Goal: Information Seeking & Learning: Stay updated

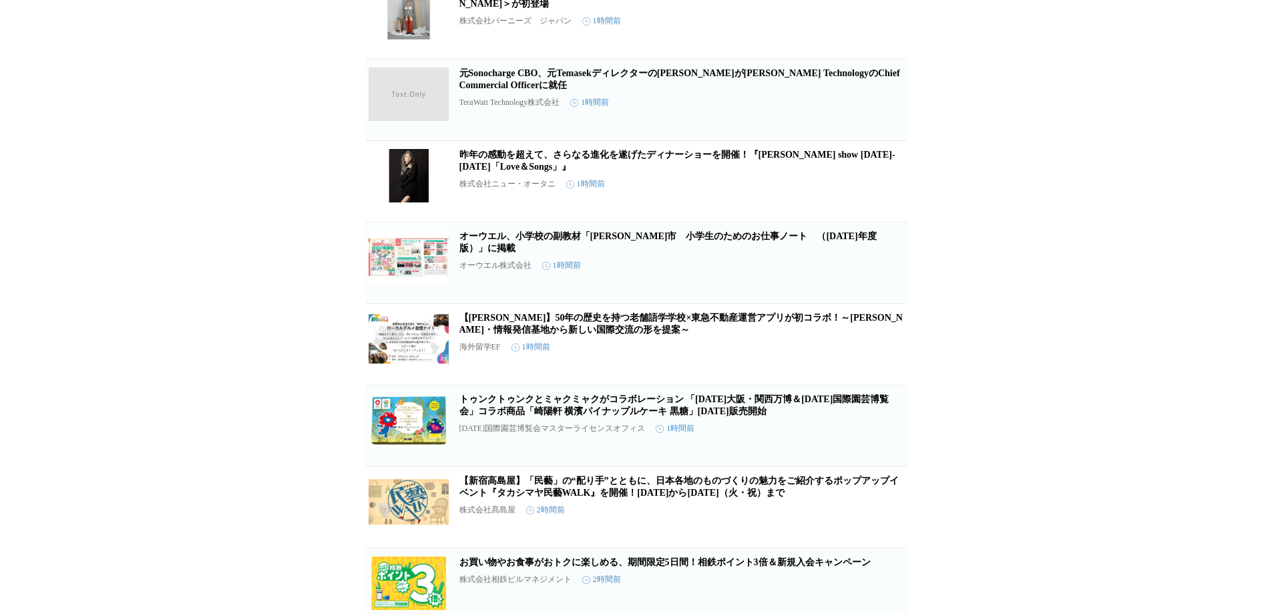
scroll to position [868, 0]
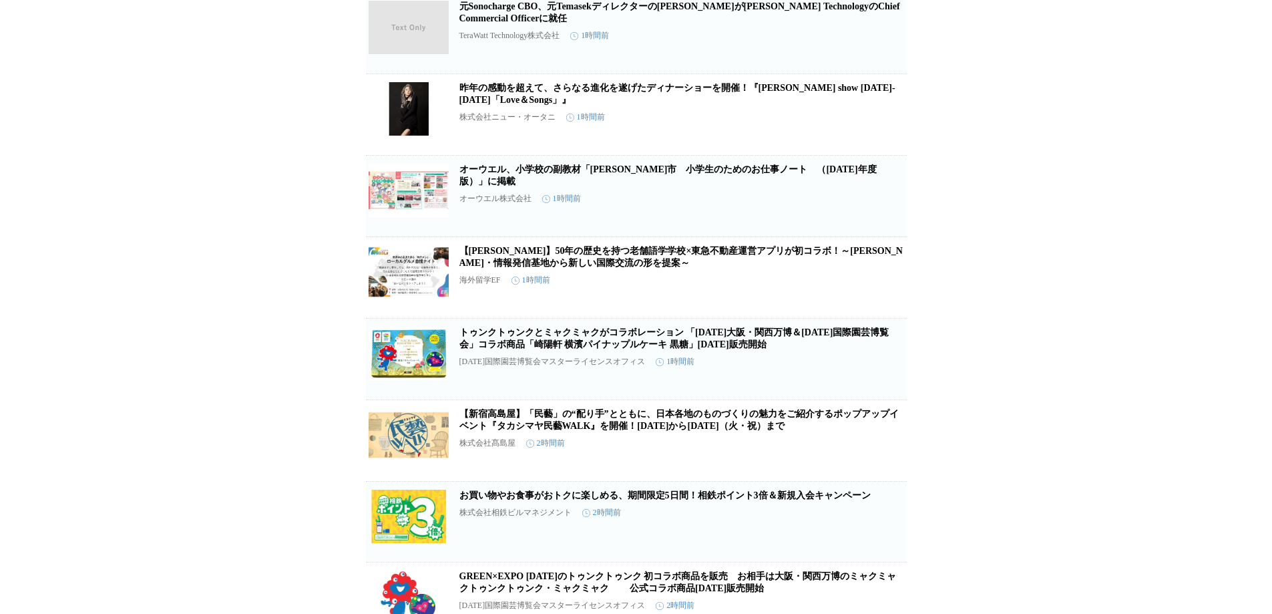
click at [838, 373] on icon "button" at bounding box center [837, 365] width 16 height 16
click at [760, 349] on link "トゥンクトゥンクとミャクミャクがコラボレーション 「[DATE]大阪・関西万博＆[DATE]国際園芸博覧会」コラボ商品「崎陽軒 横濱パイナップルケーキ 黒糖」…" at bounding box center [674, 338] width 430 height 22
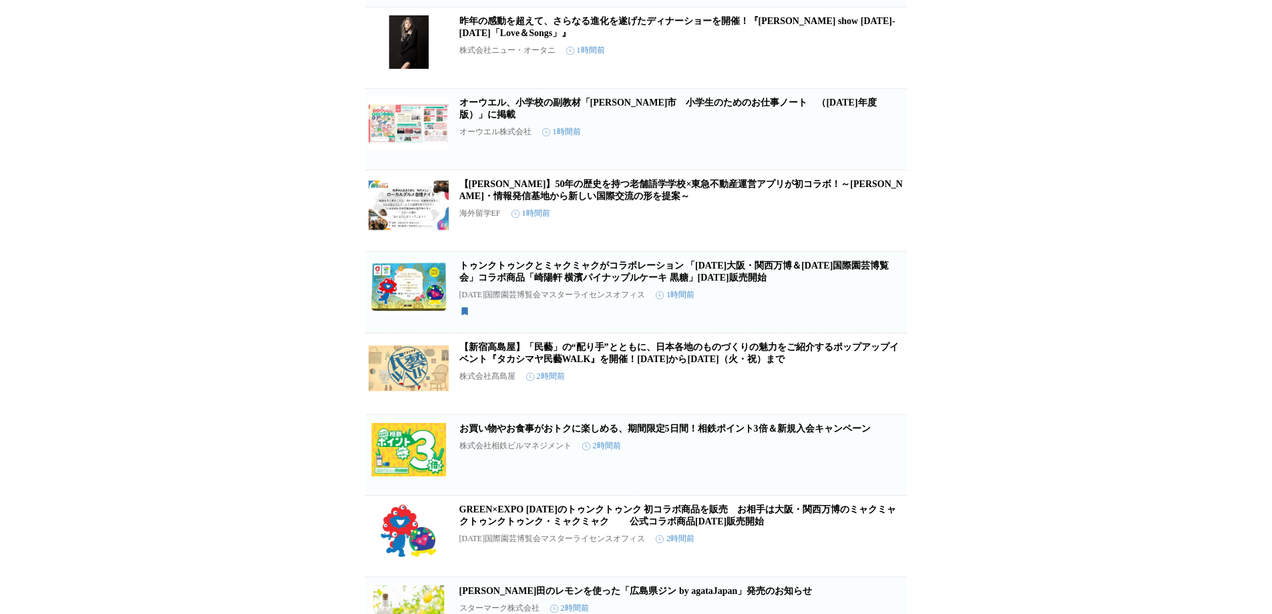
scroll to position [1002, 0]
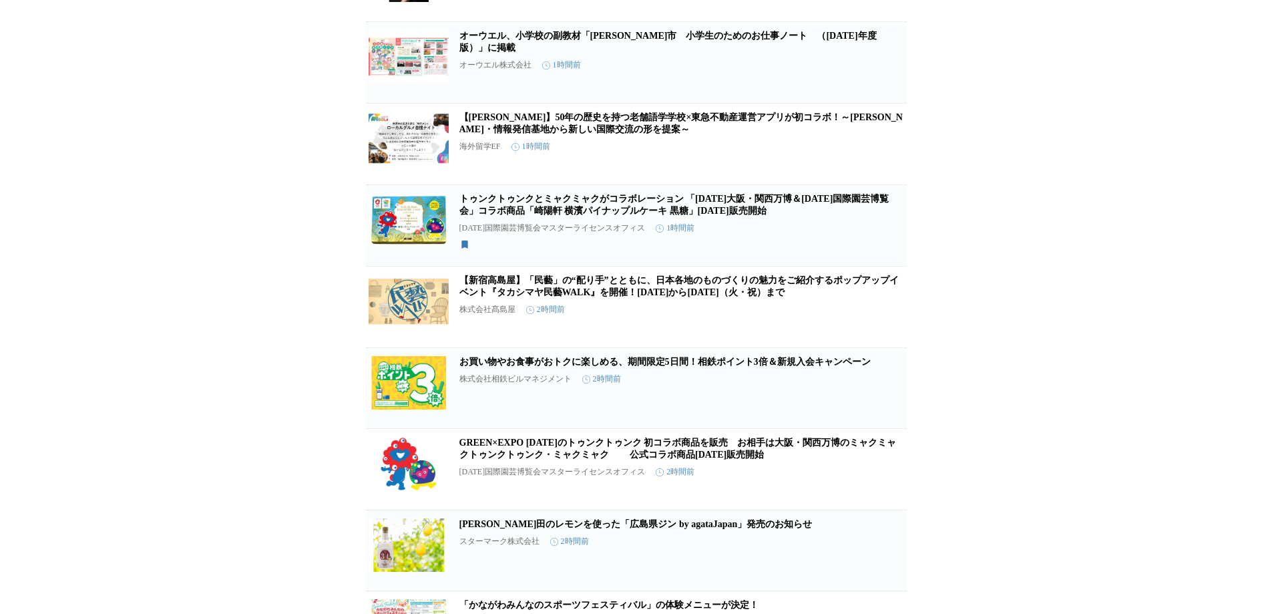
click at [837, 401] on icon "button" at bounding box center [837, 393] width 16 height 16
click at [842, 483] on icon "button" at bounding box center [837, 475] width 16 height 16
click at [791, 459] on link "GREEN×EXPO [DATE]のトゥンクトゥンク 初コラボ商品を販売　お相手は大阪・関西万博のミャクミャクトゥンクトゥンク・ミャクミャク　 　公式コラボ商…" at bounding box center [677, 448] width 437 height 22
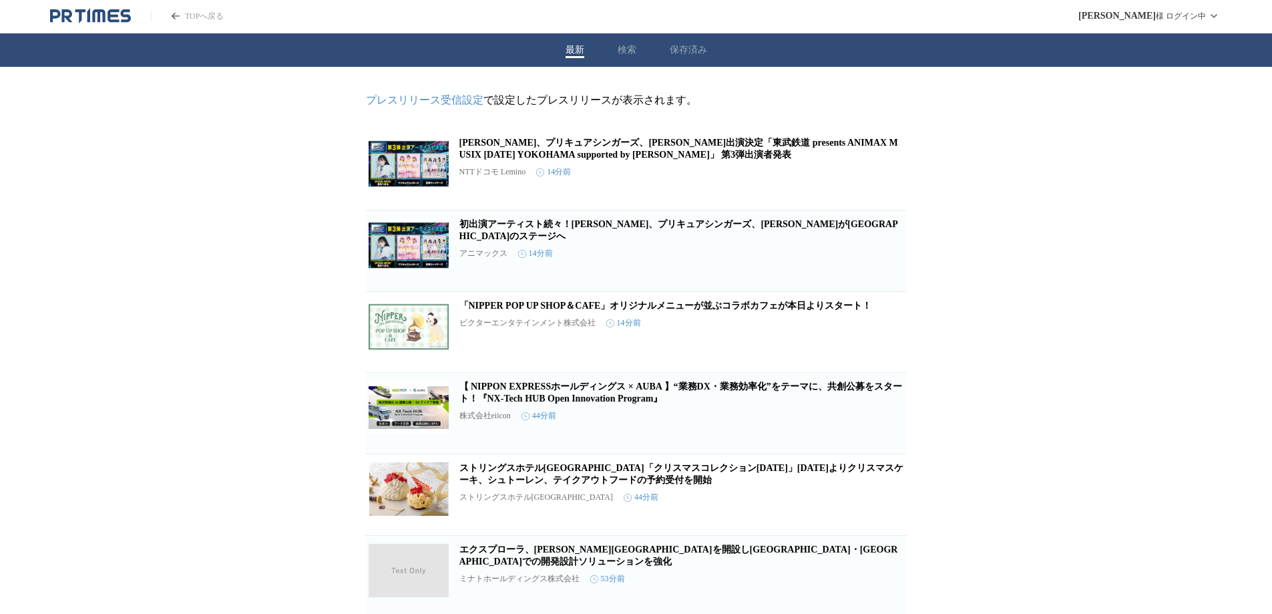
scroll to position [134, 0]
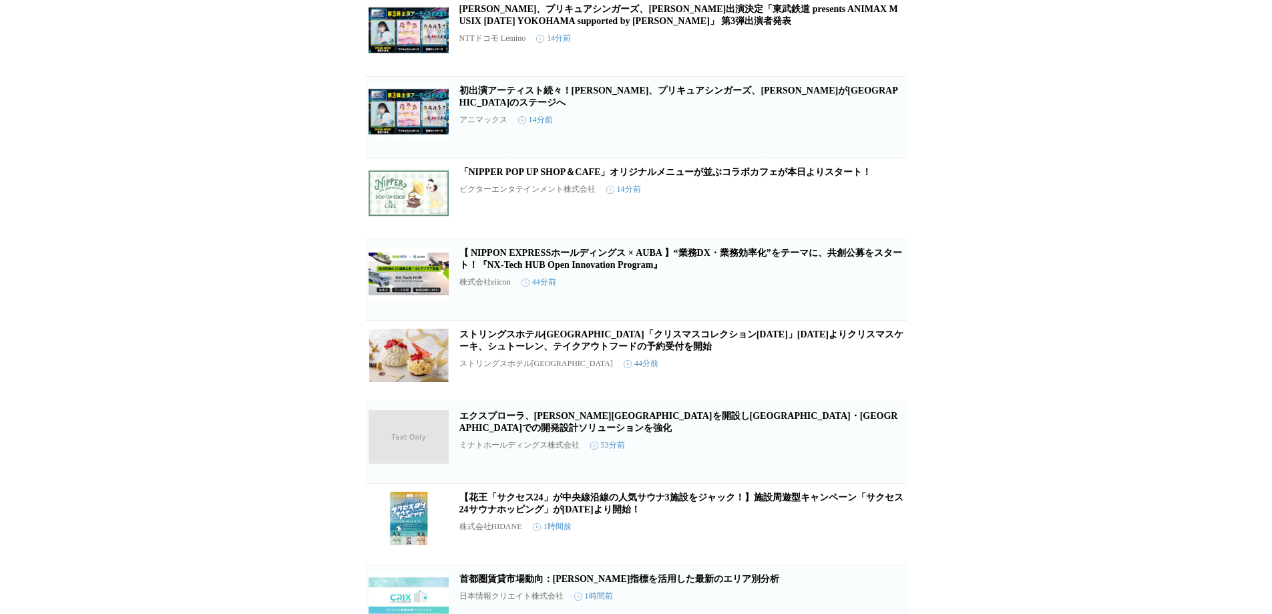
click at [836, 212] on icon "button" at bounding box center [837, 204] width 16 height 16
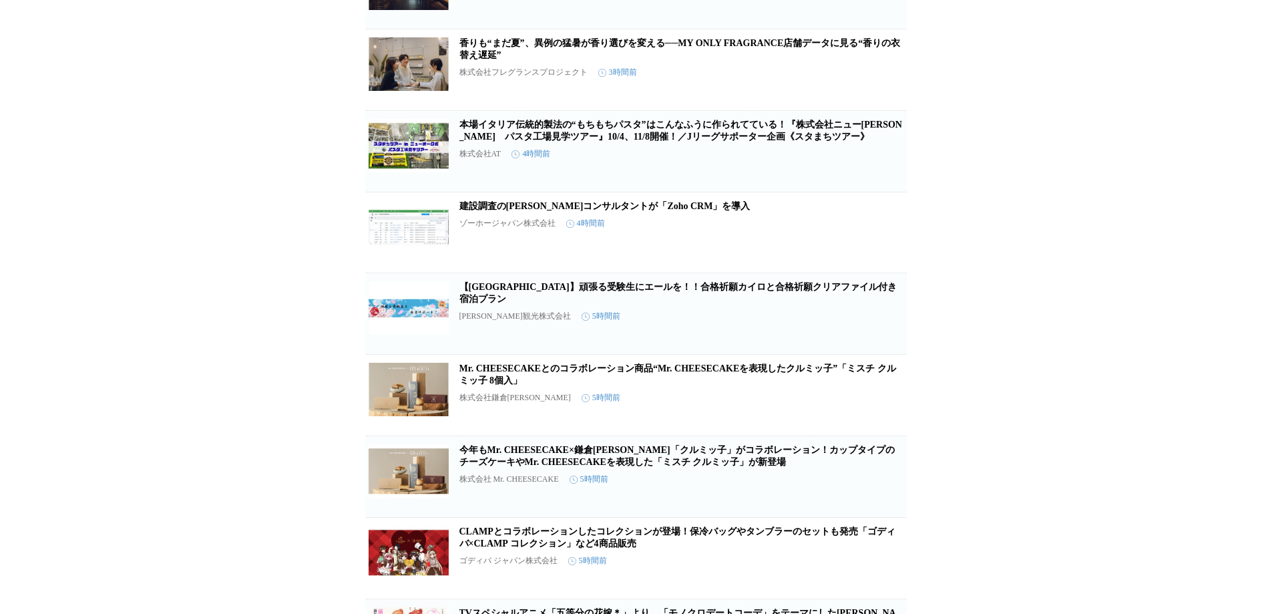
scroll to position [2671, 0]
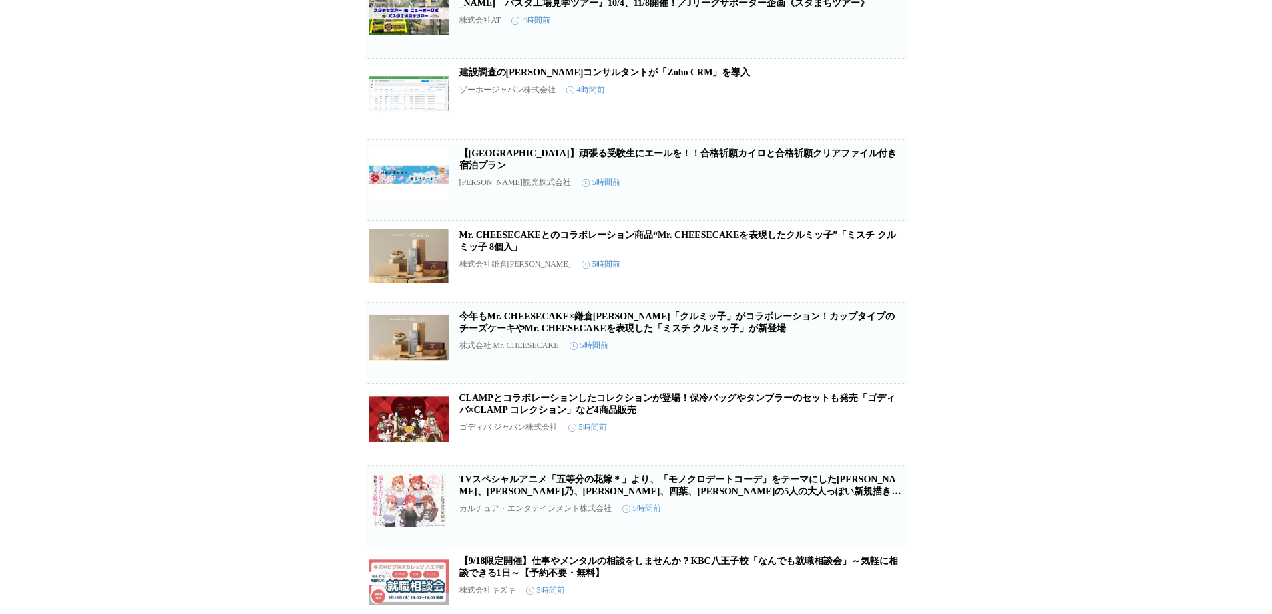
click at [837, 194] on icon "button" at bounding box center [837, 186] width 16 height 16
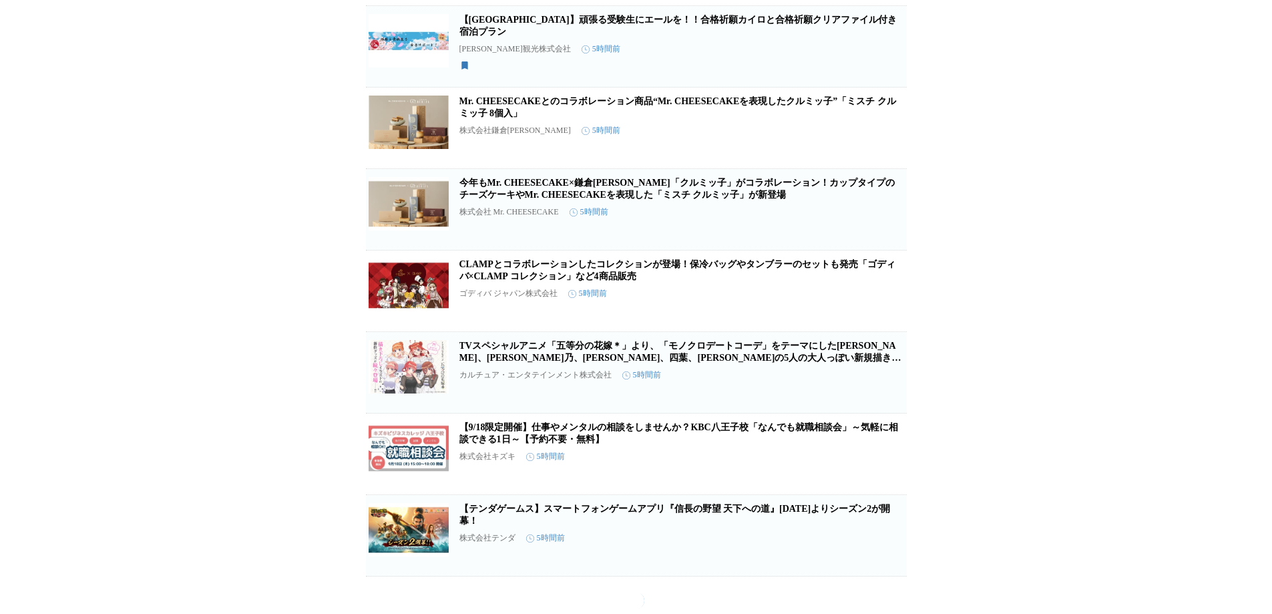
click at [832, 331] on button "保存する" at bounding box center [837, 309] width 43 height 43
click at [799, 281] on link "CLAMPとコラボレーションしたコレクションが登場！保冷バッグやタンブラーのセットも発売「ゴディバ×CLAMP コレクション」など4商品販売" at bounding box center [677, 270] width 436 height 22
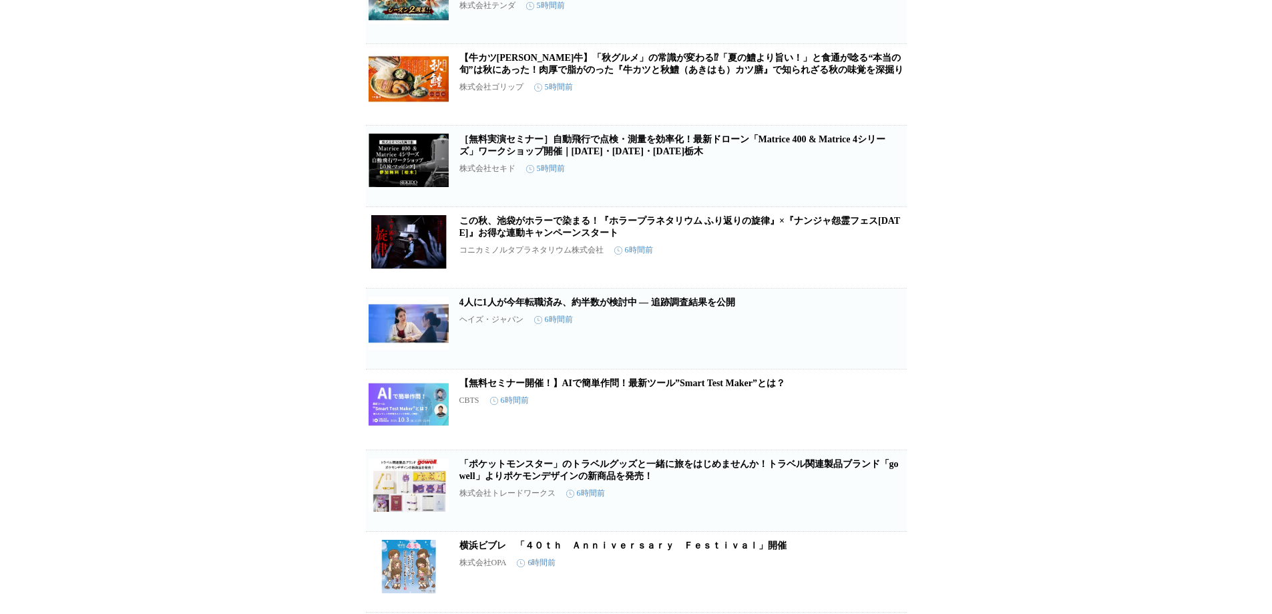
scroll to position [3537, 0]
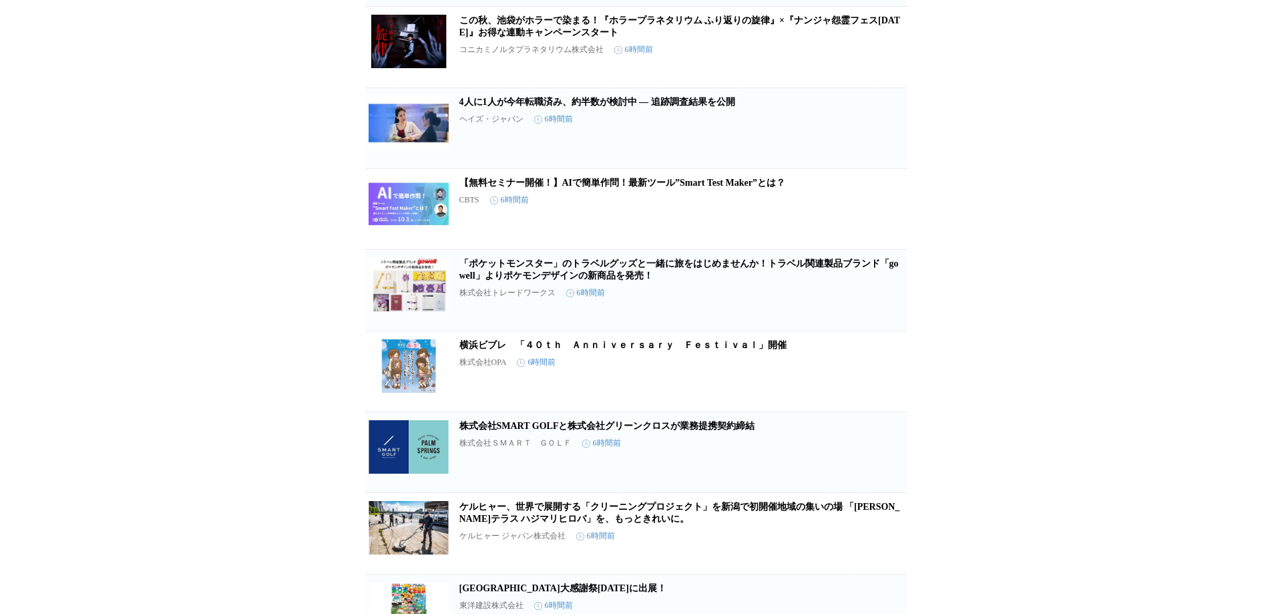
click at [834, 385] on icon "button" at bounding box center [837, 377] width 16 height 16
click at [768, 350] on link "横浜ビブレ　「４０ｔｈ　Ａｎｎｉｖｅｒｓａｒｙ　Ｆｅｓｔｉｖａｌ」開催" at bounding box center [622, 345] width 327 height 10
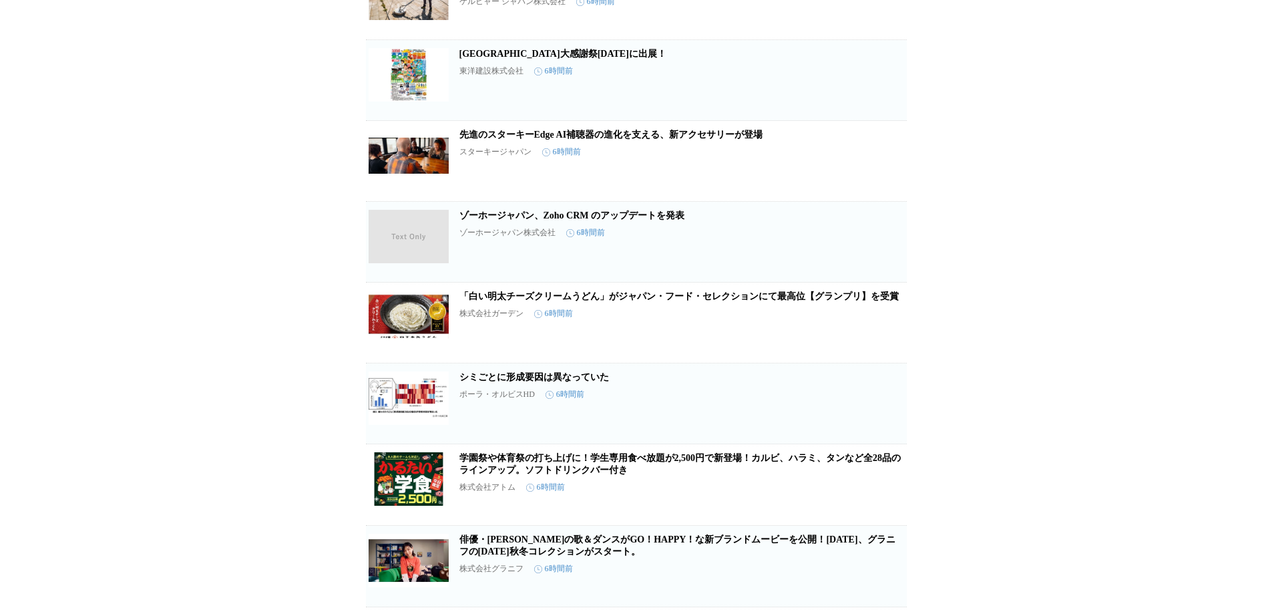
scroll to position [4138, 0]
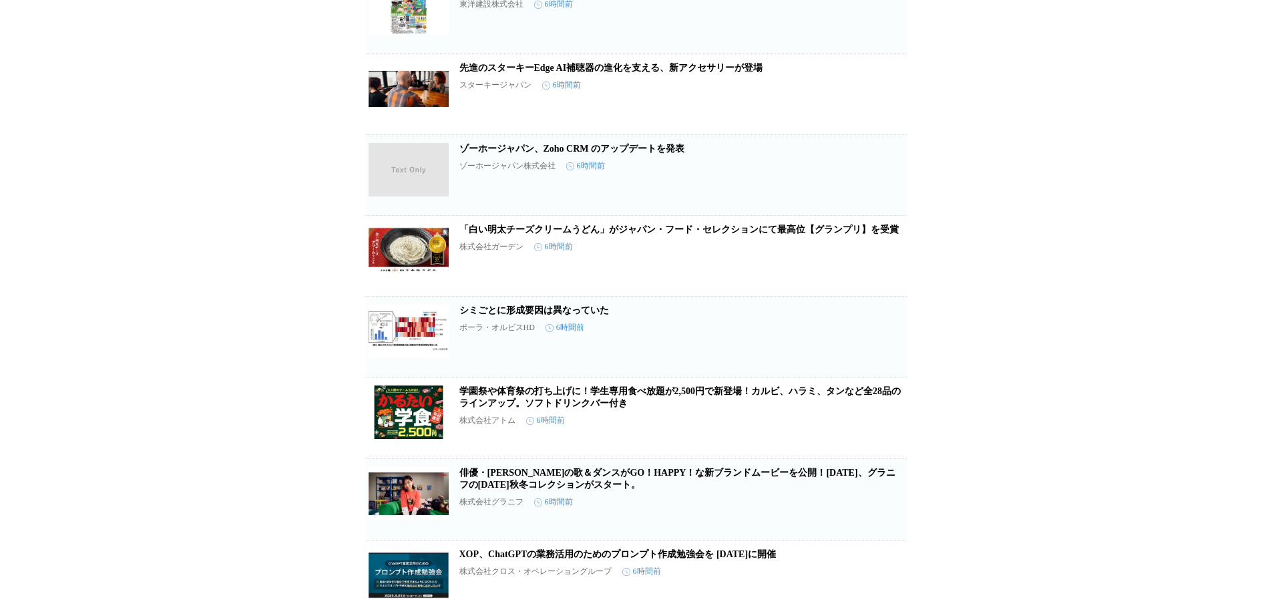
click at [831, 269] on icon "button" at bounding box center [837, 261] width 16 height 16
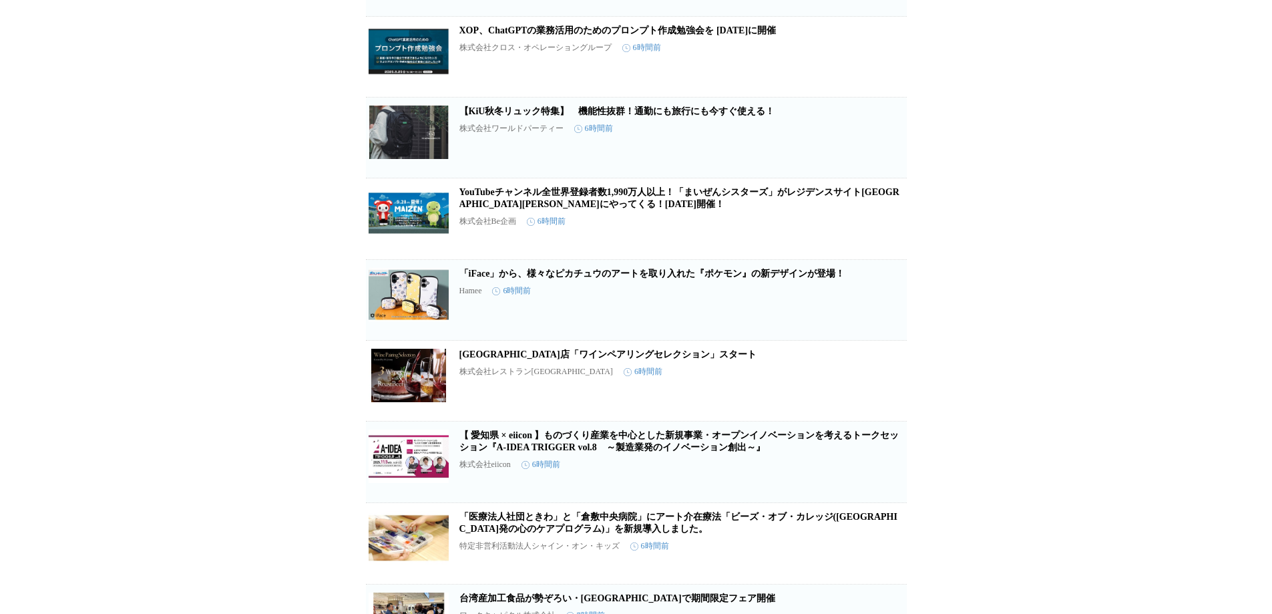
scroll to position [4729, 0]
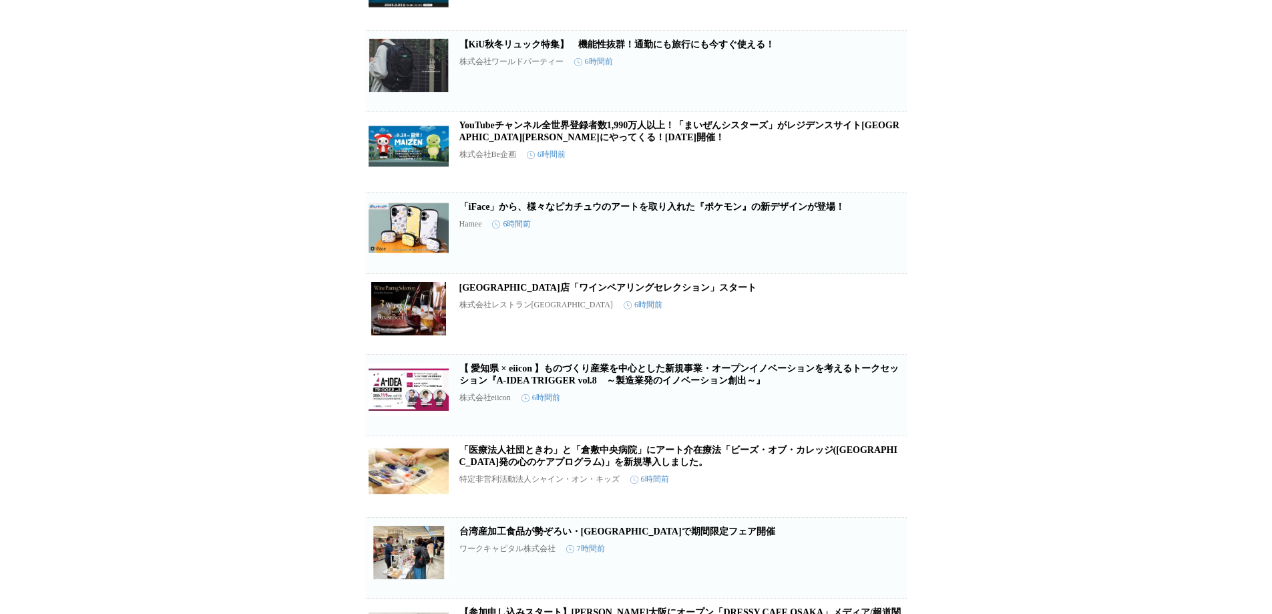
click at [841, 325] on icon "button" at bounding box center [837, 319] width 9 height 12
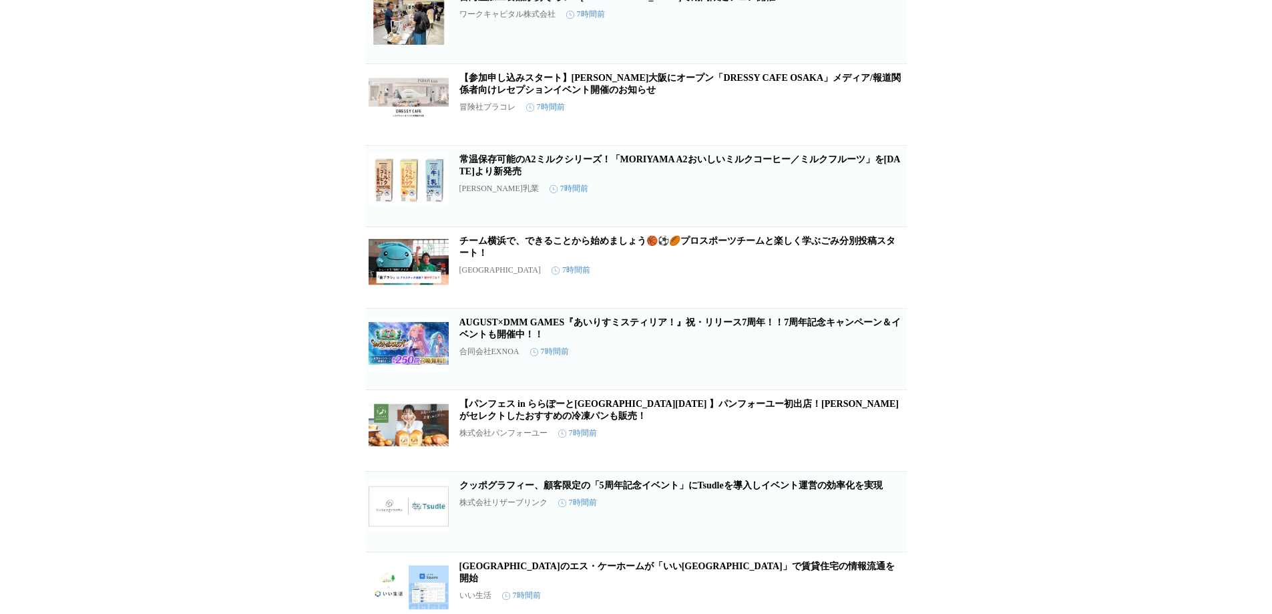
scroll to position [5397, 0]
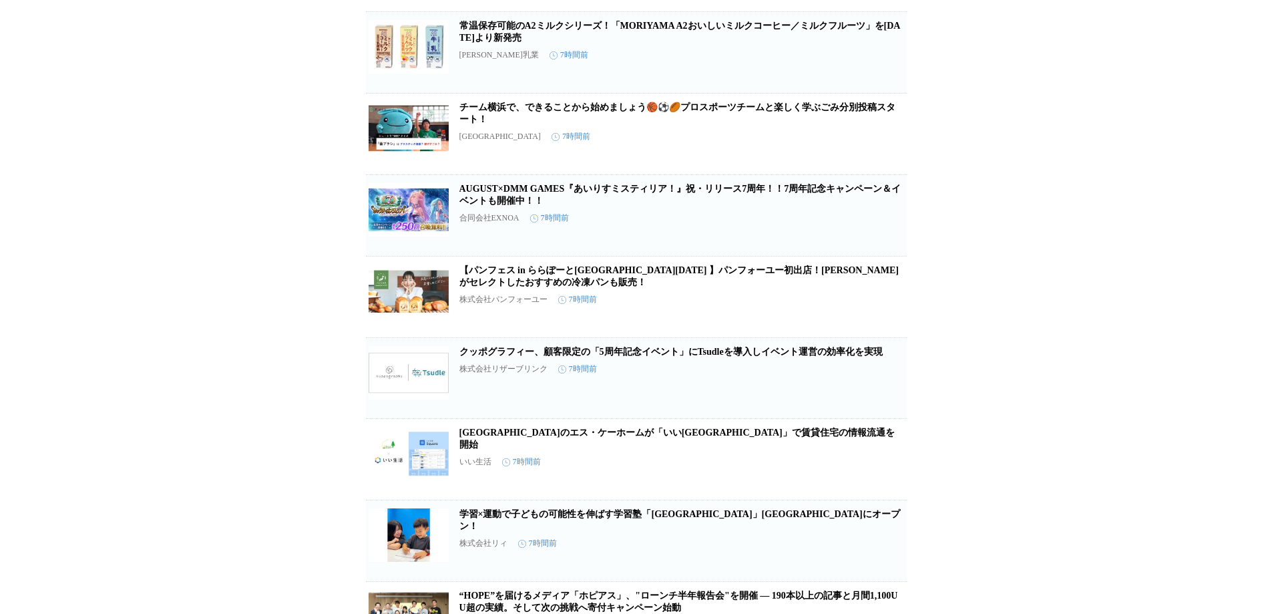
click at [837, 309] on icon "button" at bounding box center [837, 303] width 9 height 12
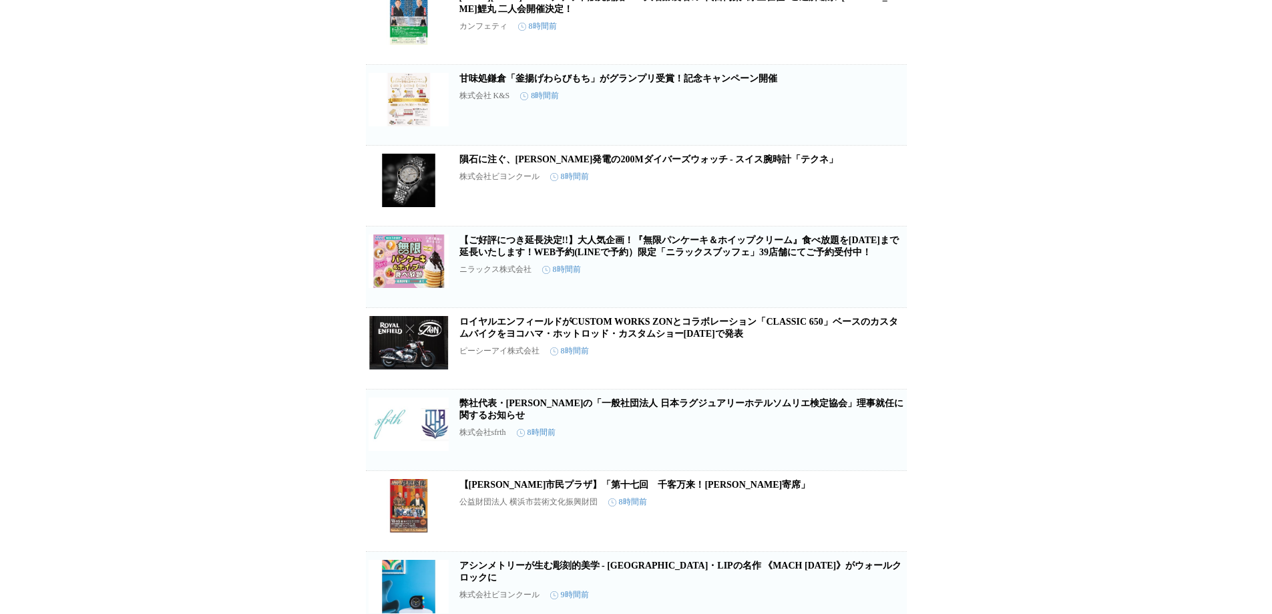
scroll to position [7200, 0]
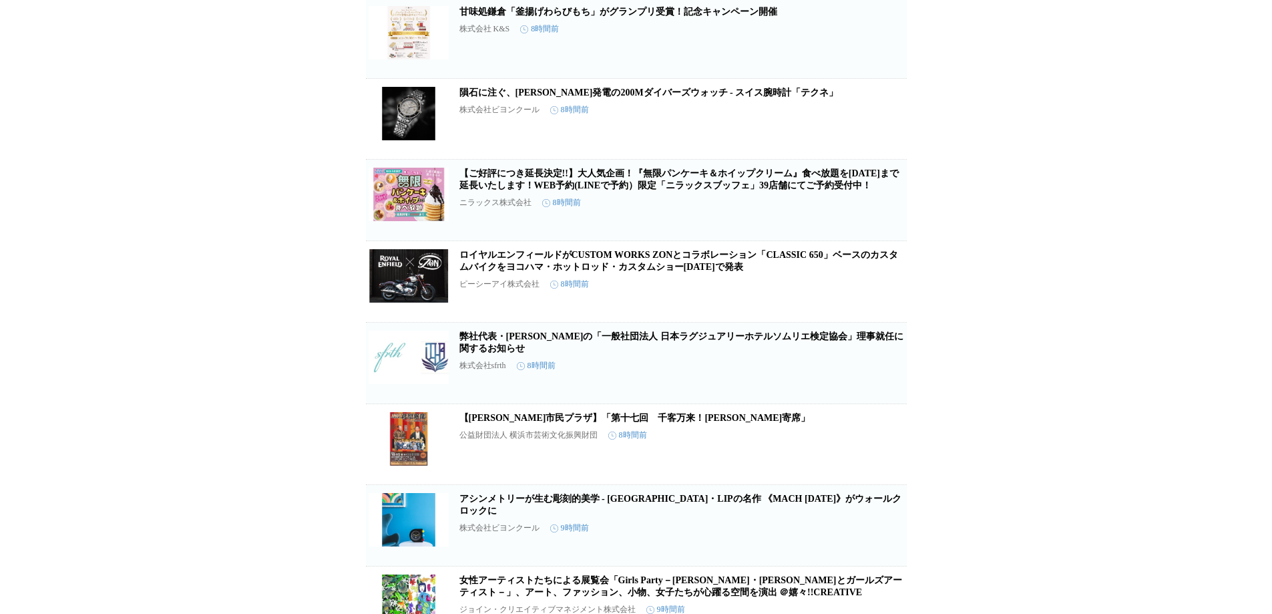
click at [829, 214] on icon "button" at bounding box center [837, 206] width 16 height 16
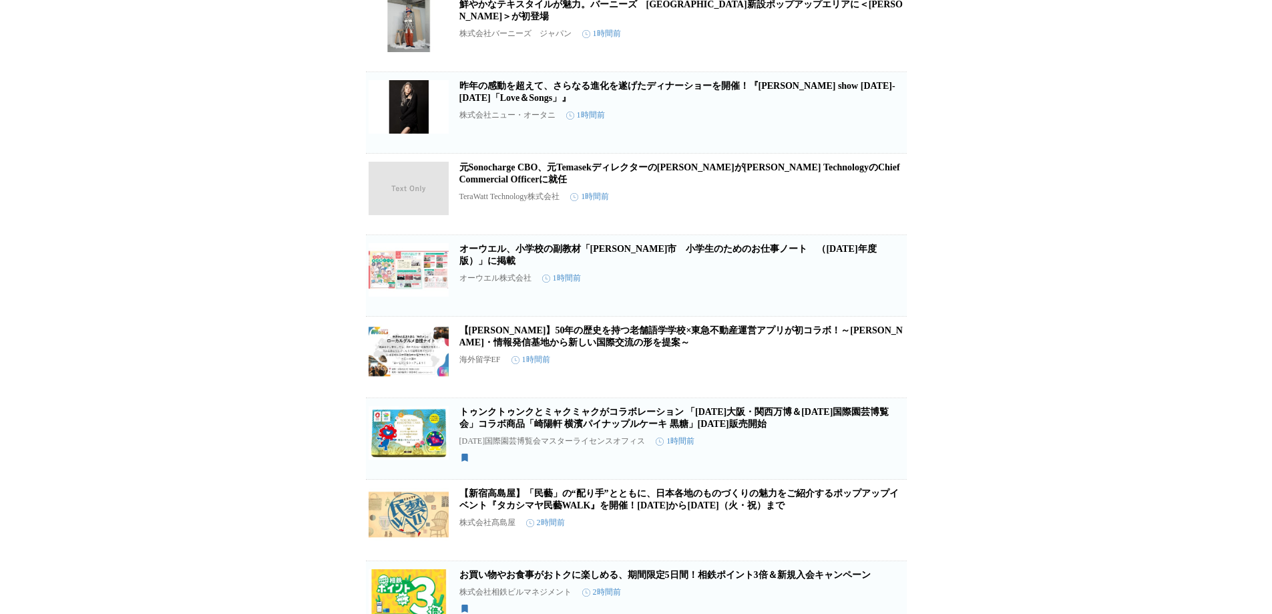
scroll to position [922, 0]
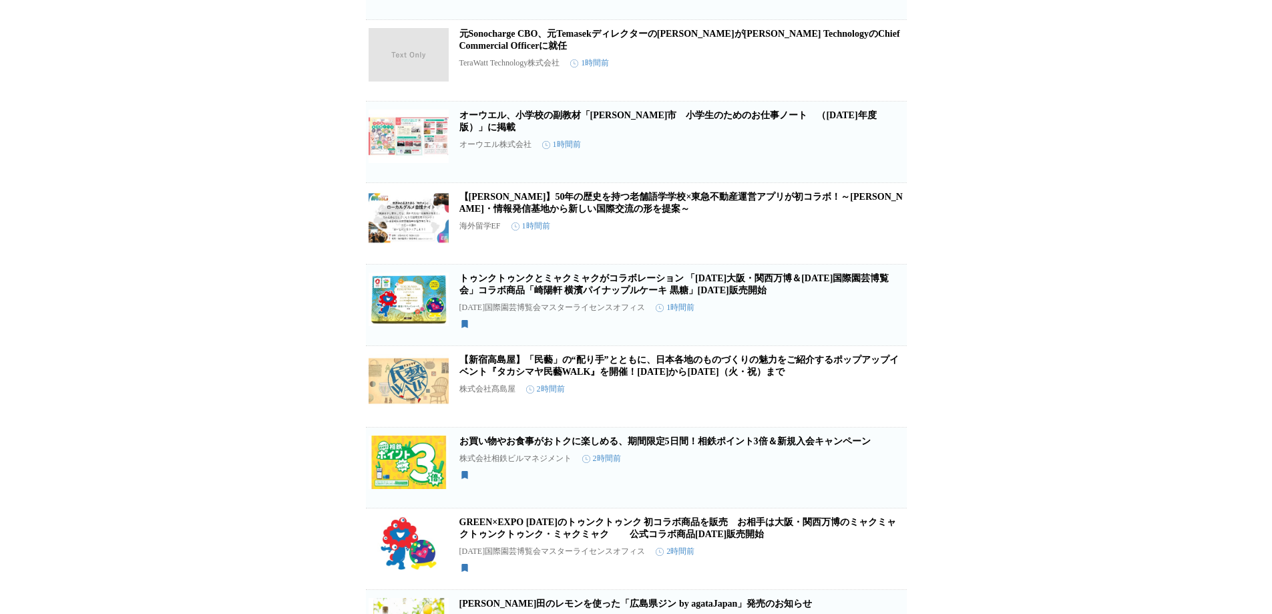
click at [602, 295] on link "トゥンクトゥンクとミャクミャクがコラボレーション 「[DATE]大阪・関西万博＆[DATE]国際園芸博覧会」コラボ商品「崎陽軒 横濱パイナップルケーキ 黒糖」…" at bounding box center [674, 284] width 430 height 22
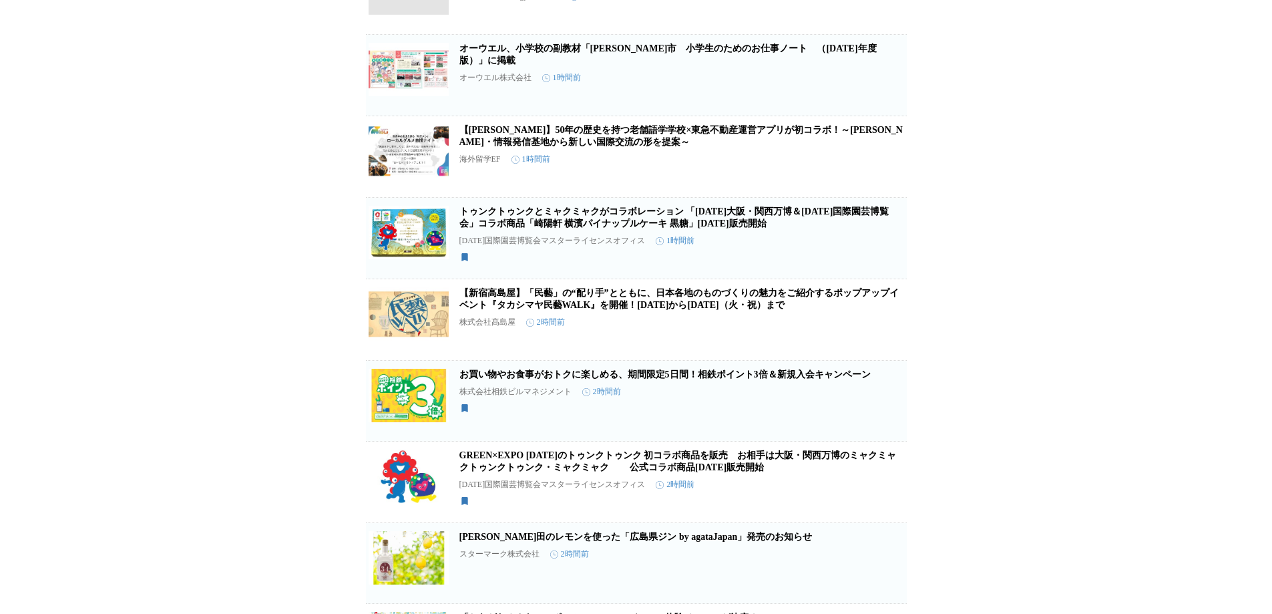
click at [584, 472] on link "GREEN×EXPO [DATE]のトゥンクトゥンク 初コラボ商品を販売　お相手は大阪・関西万博のミャクミャクトゥンクトゥンク・ミャクミャク　 　公式コラボ商…" at bounding box center [677, 461] width 437 height 22
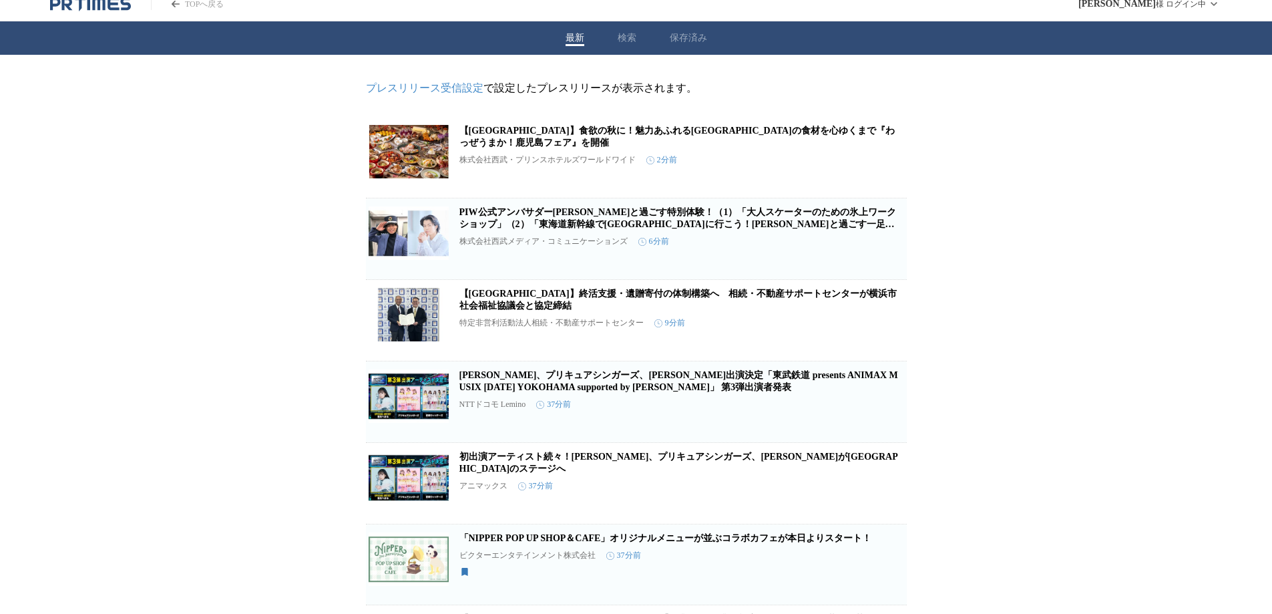
scroll to position [0, 0]
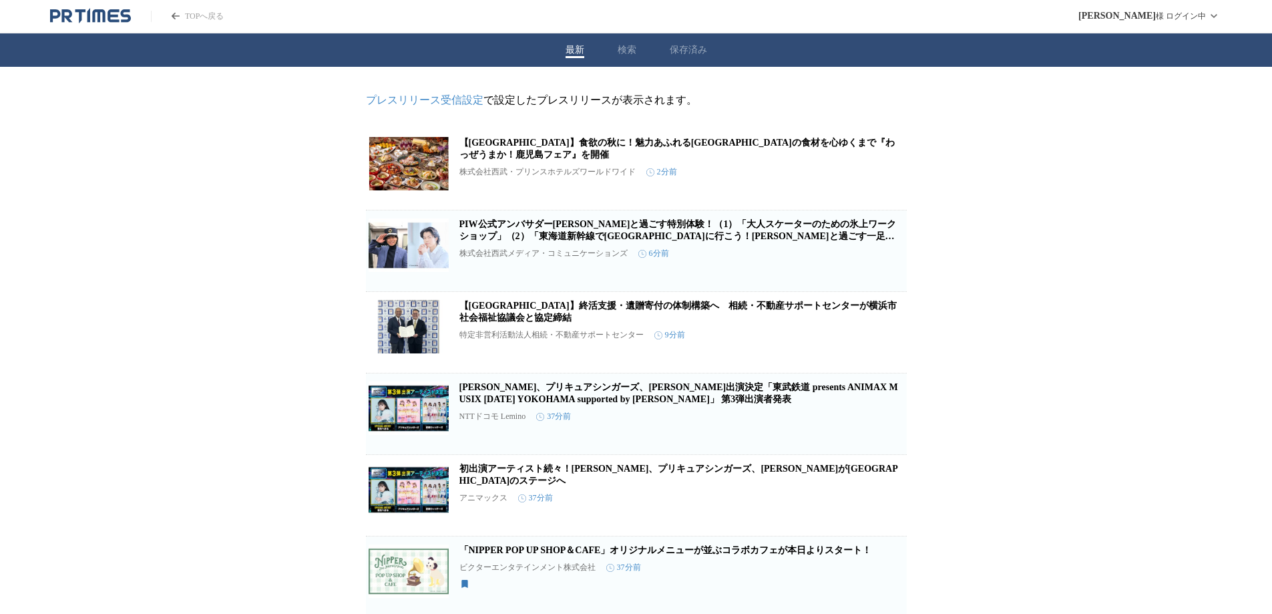
click at [839, 183] on icon "button" at bounding box center [837, 175] width 16 height 16
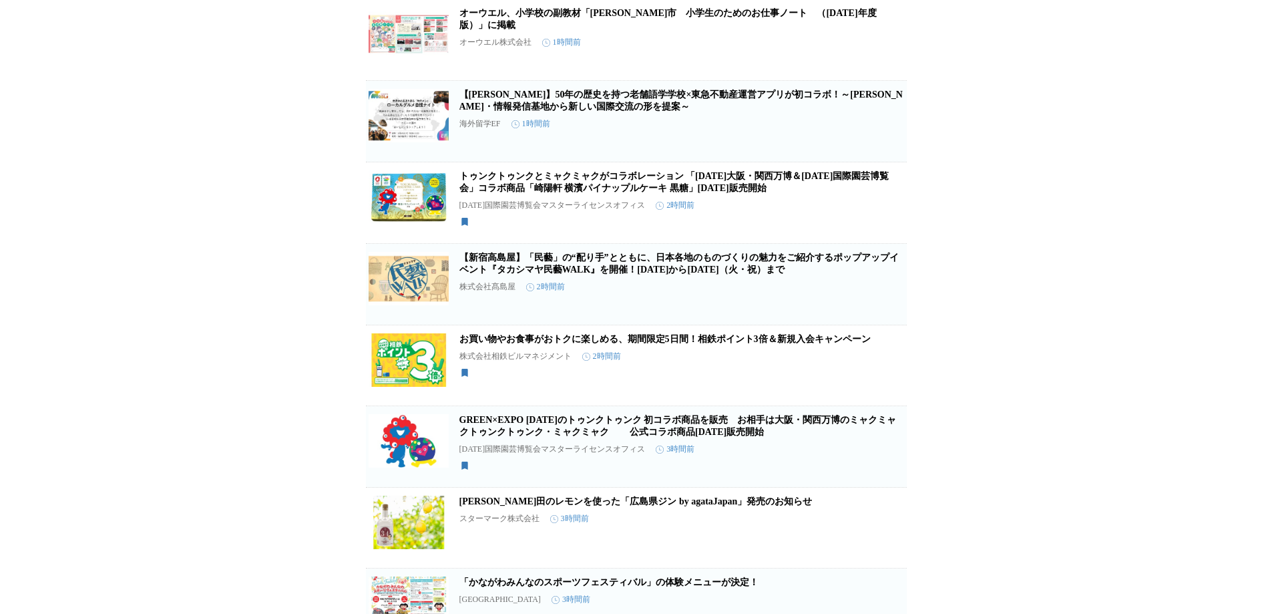
scroll to position [1336, 0]
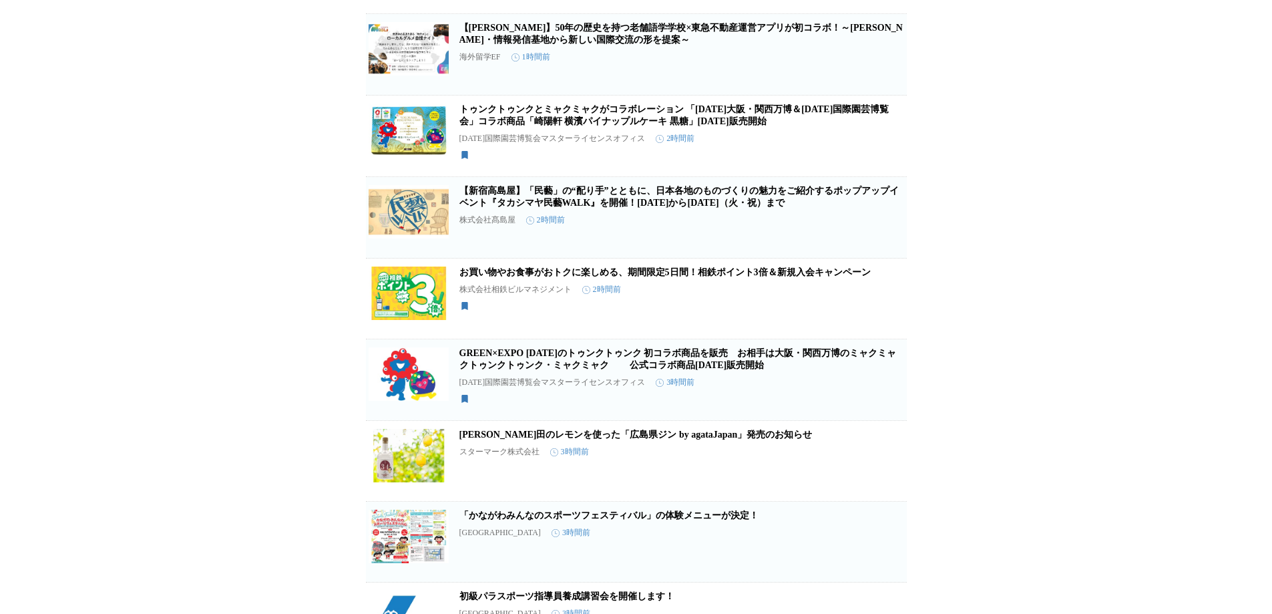
click at [755, 126] on link "トゥンクトゥンクとミャクミャクがコラボレーション 「[DATE]大阪・関西万博＆[DATE]国際園芸博覧会」コラボ商品「崎陽軒 横濱パイナップルケーキ 黒糖」…" at bounding box center [674, 115] width 430 height 22
click at [606, 370] on link "GREEN×EXPO [DATE]のトゥンクトゥンク 初コラボ商品を販売　お相手は大阪・関西万博のミャクミャクトゥンクトゥンク・ミャクミャク　 　公式コラボ商…" at bounding box center [677, 359] width 437 height 22
